Goal: Task Accomplishment & Management: Complete application form

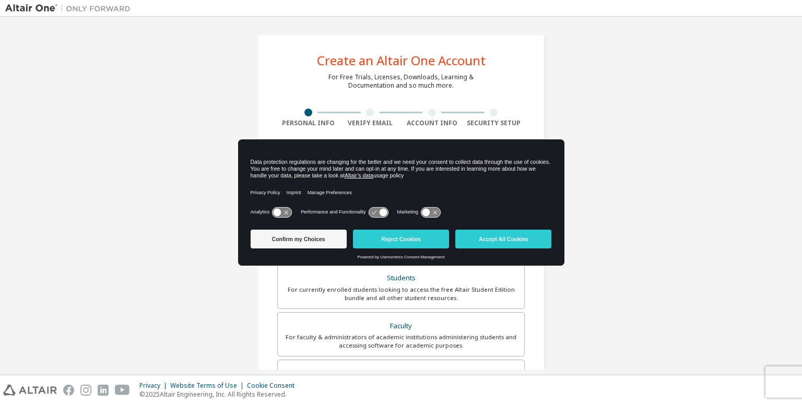
click at [385, 228] on div "Confirm my Choices Reject Cookies Accept All Cookies" at bounding box center [401, 240] width 301 height 29
click at [387, 231] on button "Reject Cookies" at bounding box center [401, 239] width 96 height 19
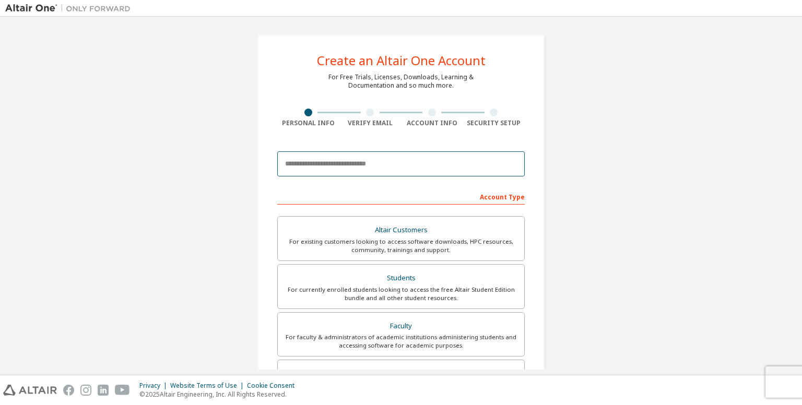
click at [401, 161] on input "email" at bounding box center [401, 163] width 248 height 25
type input "**********"
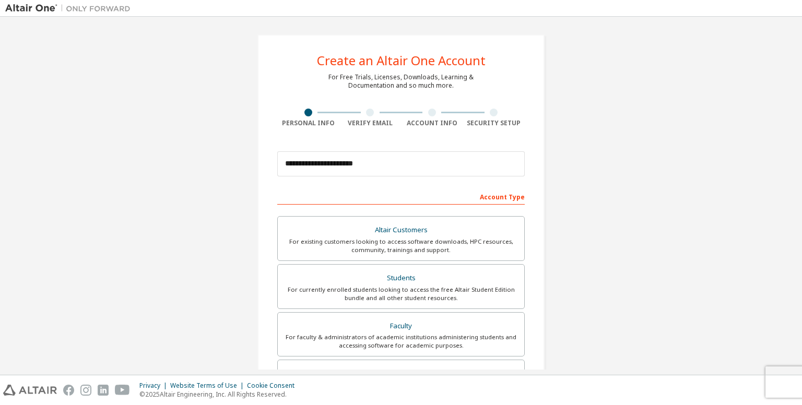
click at [431, 191] on div "Account Type" at bounding box center [401, 196] width 248 height 17
click at [432, 274] on div "Students" at bounding box center [401, 278] width 234 height 15
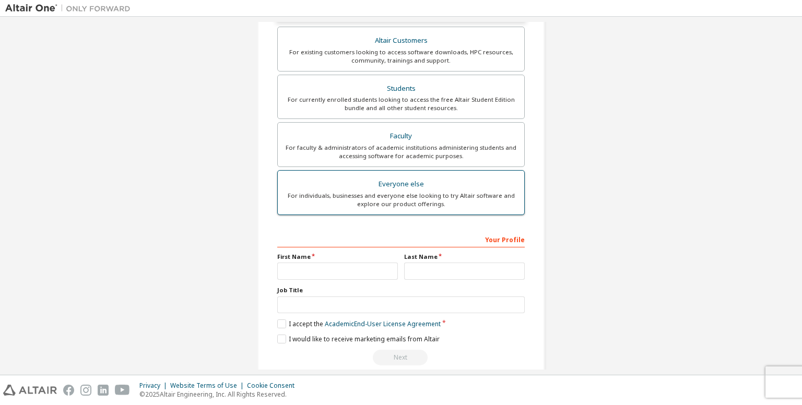
scroll to position [239, 0]
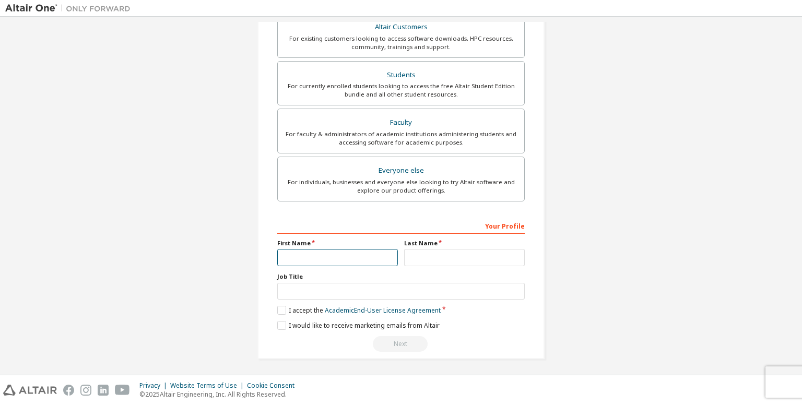
click at [349, 260] on input "text" at bounding box center [337, 257] width 121 height 17
type input "*******"
type input "******"
click at [366, 291] on input "text" at bounding box center [401, 291] width 248 height 17
type input "*"
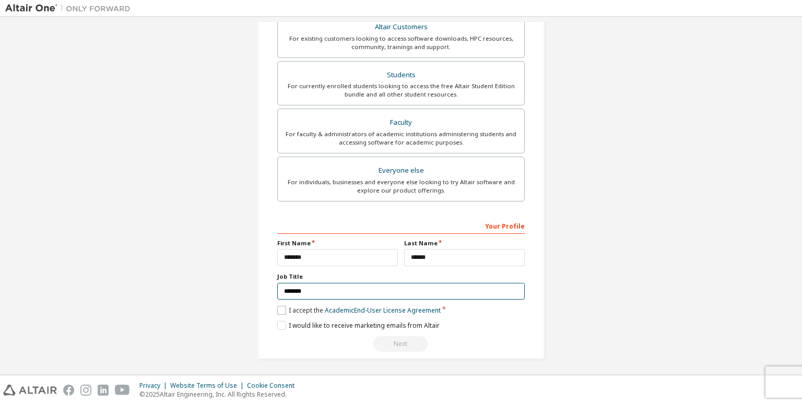
type input "*******"
click at [286, 310] on label "I accept the Academic End-User License Agreement" at bounding box center [358, 310] width 163 height 9
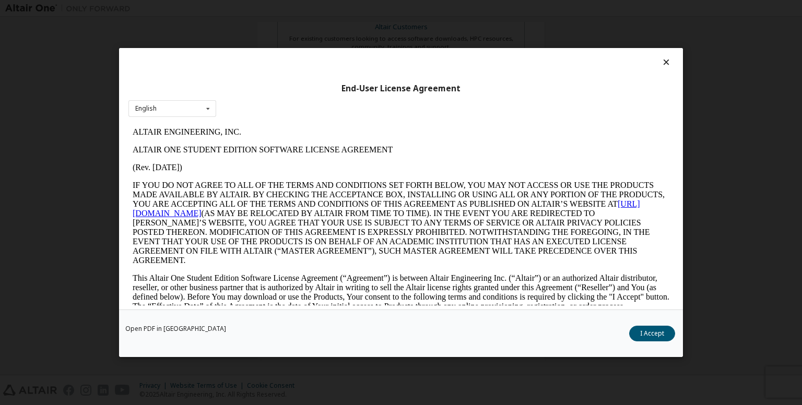
scroll to position [0, 0]
drag, startPoint x: 651, startPoint y: 337, endPoint x: 632, endPoint y: 337, distance: 18.8
click at [650, 337] on button "I Accept" at bounding box center [652, 334] width 46 height 16
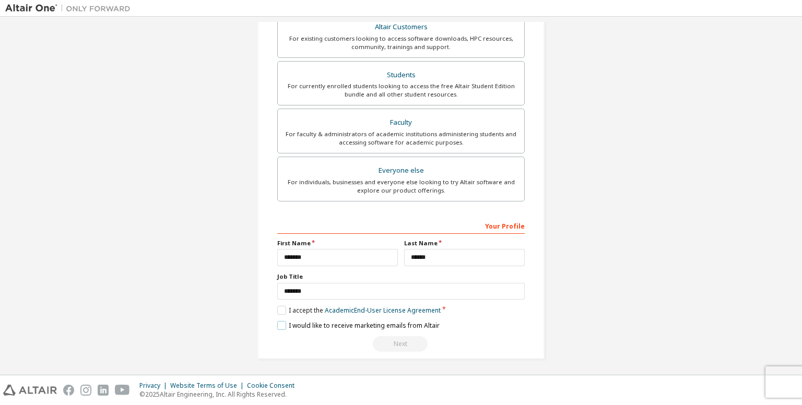
click at [323, 321] on label "I would like to receive marketing emails from Altair" at bounding box center [358, 325] width 162 height 9
click at [400, 340] on div "Next" at bounding box center [401, 344] width 248 height 16
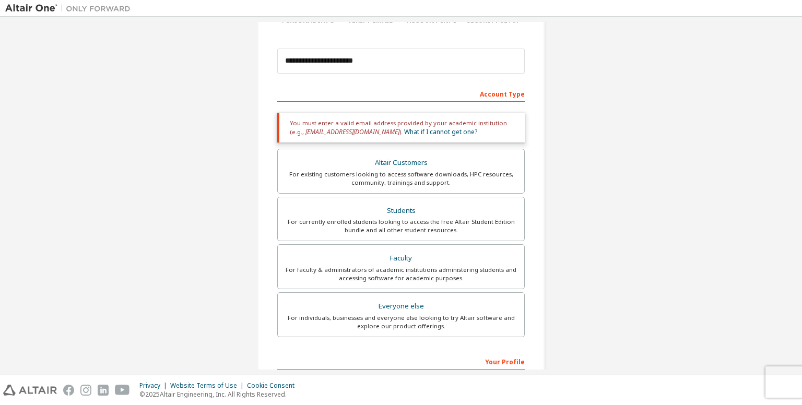
scroll to position [82, 0]
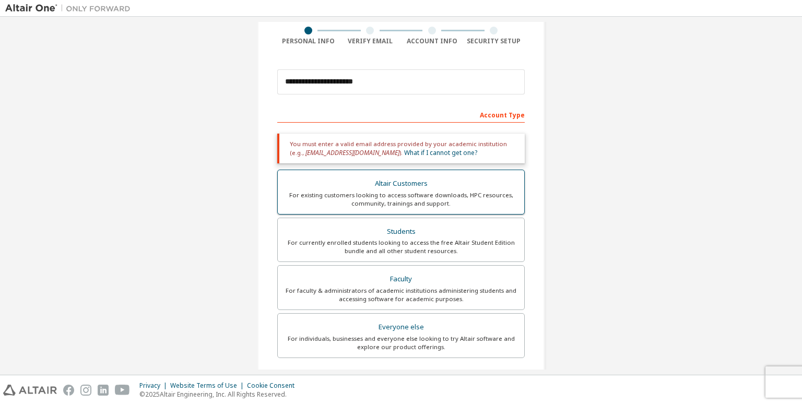
click at [450, 202] on div "For existing customers looking to access software downloads, HPC resources, com…" at bounding box center [401, 199] width 234 height 17
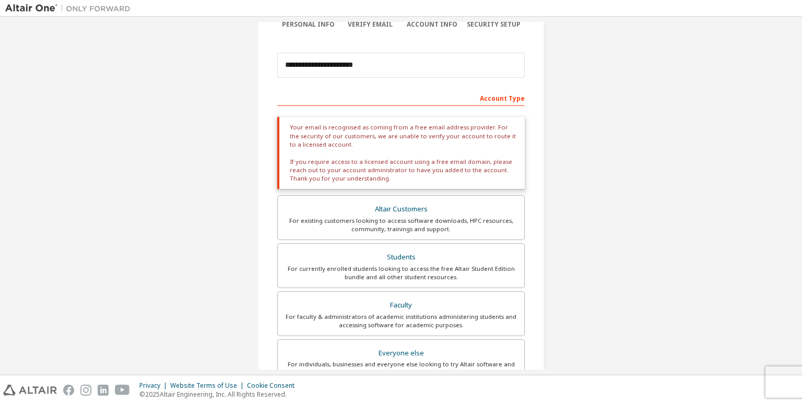
scroll to position [186, 0]
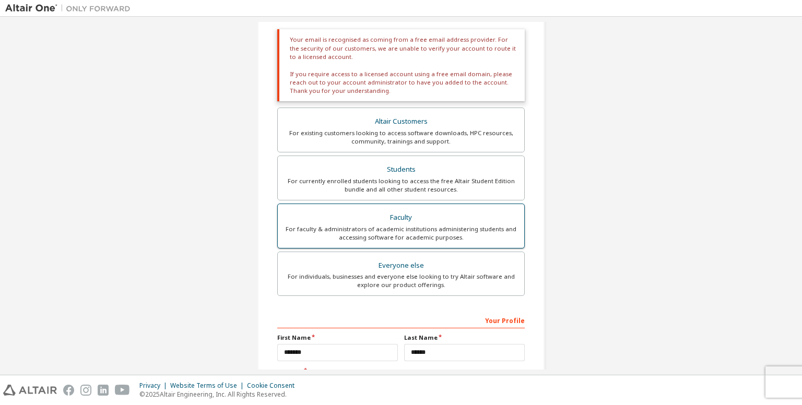
click at [443, 214] on div "Faculty" at bounding box center [401, 217] width 234 height 15
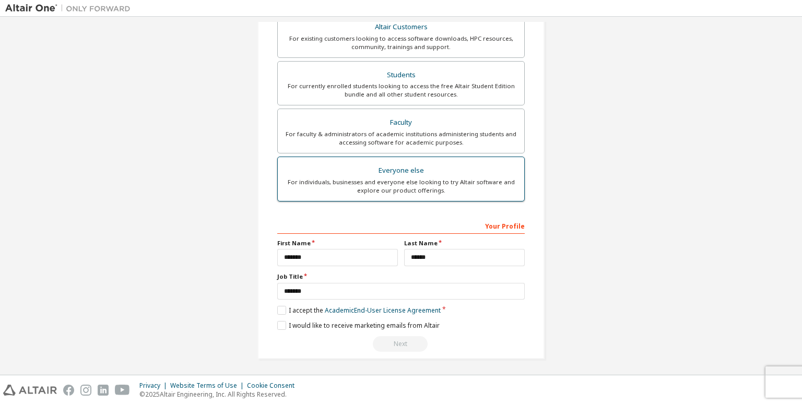
click at [450, 186] on div "For individuals, businesses and everyone else looking to try Altair software an…" at bounding box center [401, 186] width 234 height 17
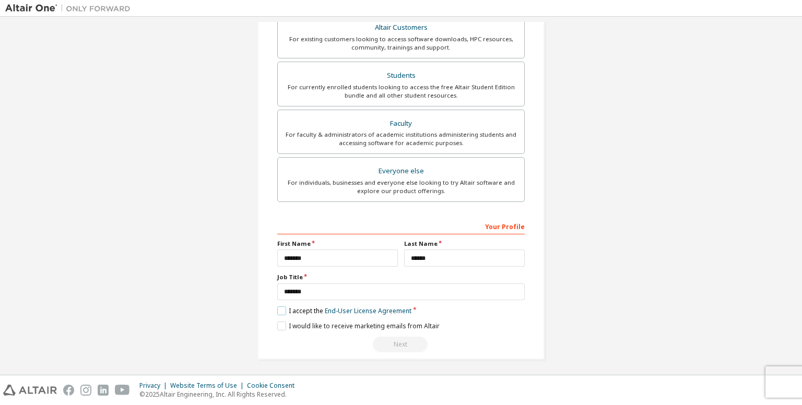
click at [301, 310] on label "I accept the End-User License Agreement" at bounding box center [344, 311] width 134 height 9
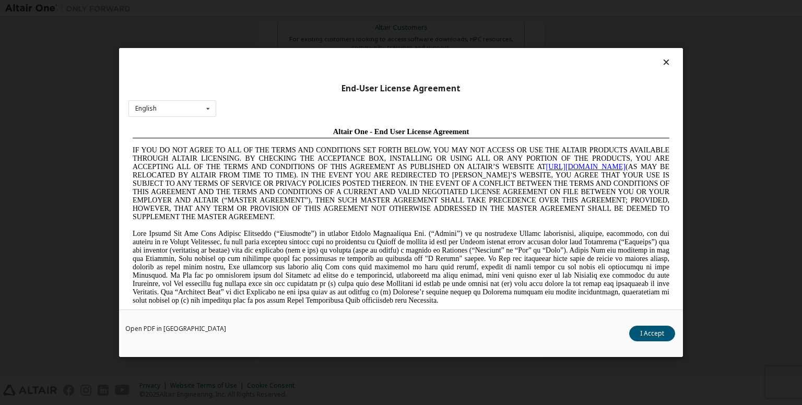
scroll to position [0, 0]
click at [640, 340] on button "I Accept" at bounding box center [652, 334] width 46 height 16
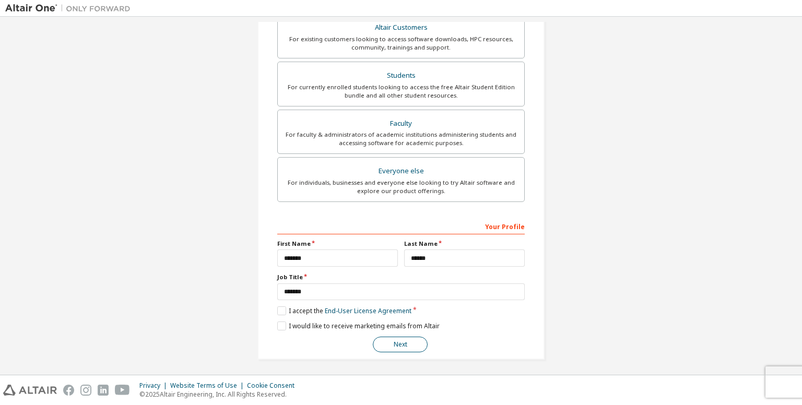
click at [393, 338] on button "Next" at bounding box center [400, 345] width 55 height 16
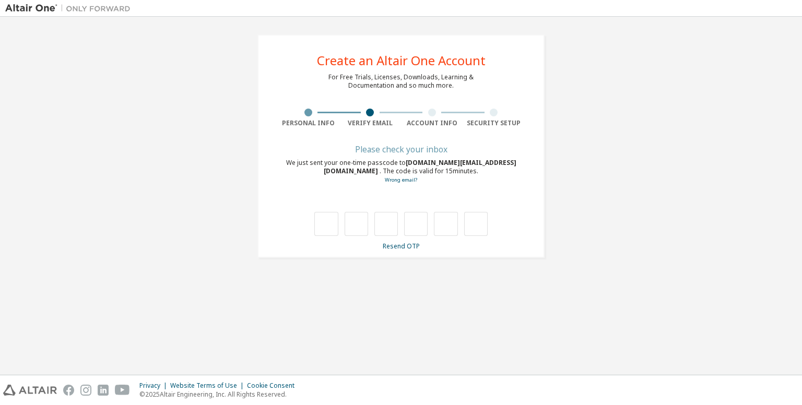
type input "*"
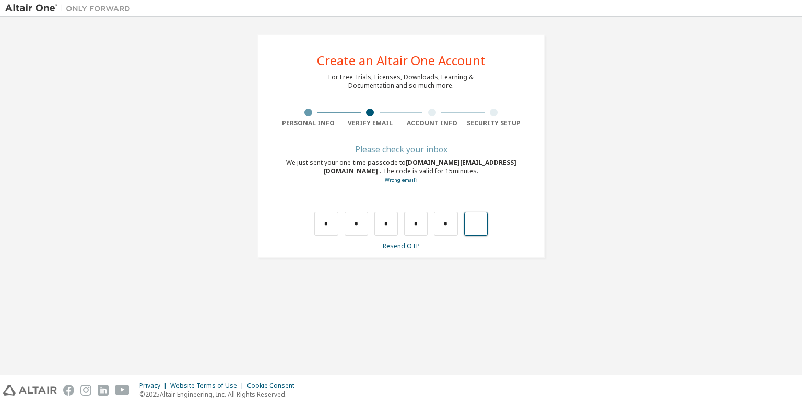
type input "*"
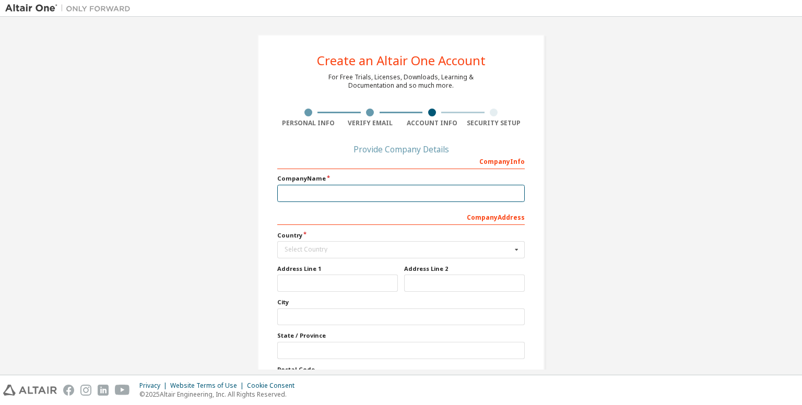
click at [319, 190] on input "text" at bounding box center [401, 193] width 248 height 17
